Goal: Task Accomplishment & Management: Complete application form

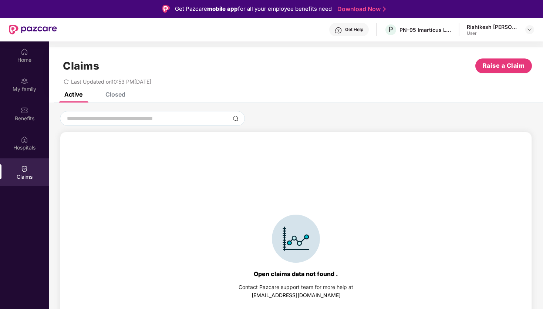
click at [125, 93] on div "Active Closed" at bounding box center [296, 97] width 494 height 10
click at [119, 94] on div "Closed" at bounding box center [115, 94] width 20 height 7
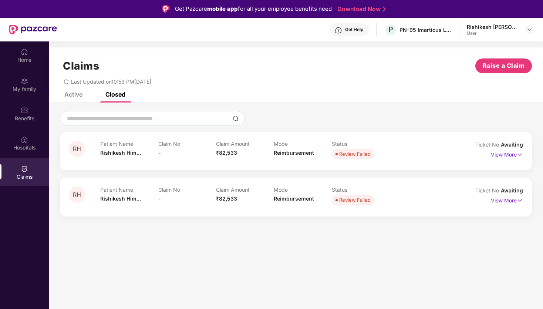
click at [508, 156] on p "View More" at bounding box center [507, 154] width 32 height 10
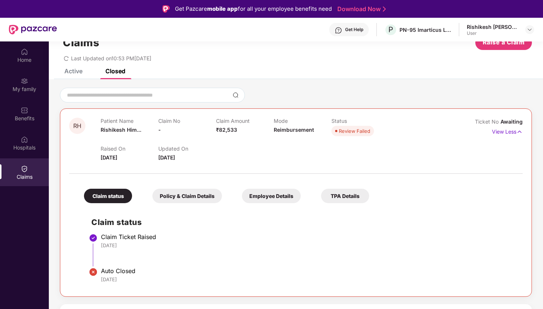
click at [389, 92] on div at bounding box center [296, 95] width 472 height 15
click at [86, 72] on div "Active Closed" at bounding box center [89, 71] width 72 height 16
click at [77, 72] on div "Active" at bounding box center [73, 70] width 18 height 7
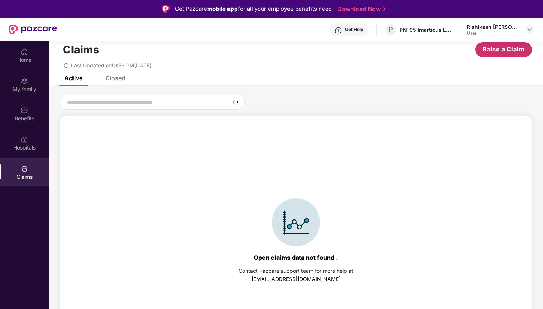
click at [495, 48] on span "Raise a Claim" at bounding box center [504, 49] width 42 height 9
